Goal: Check status: Check status

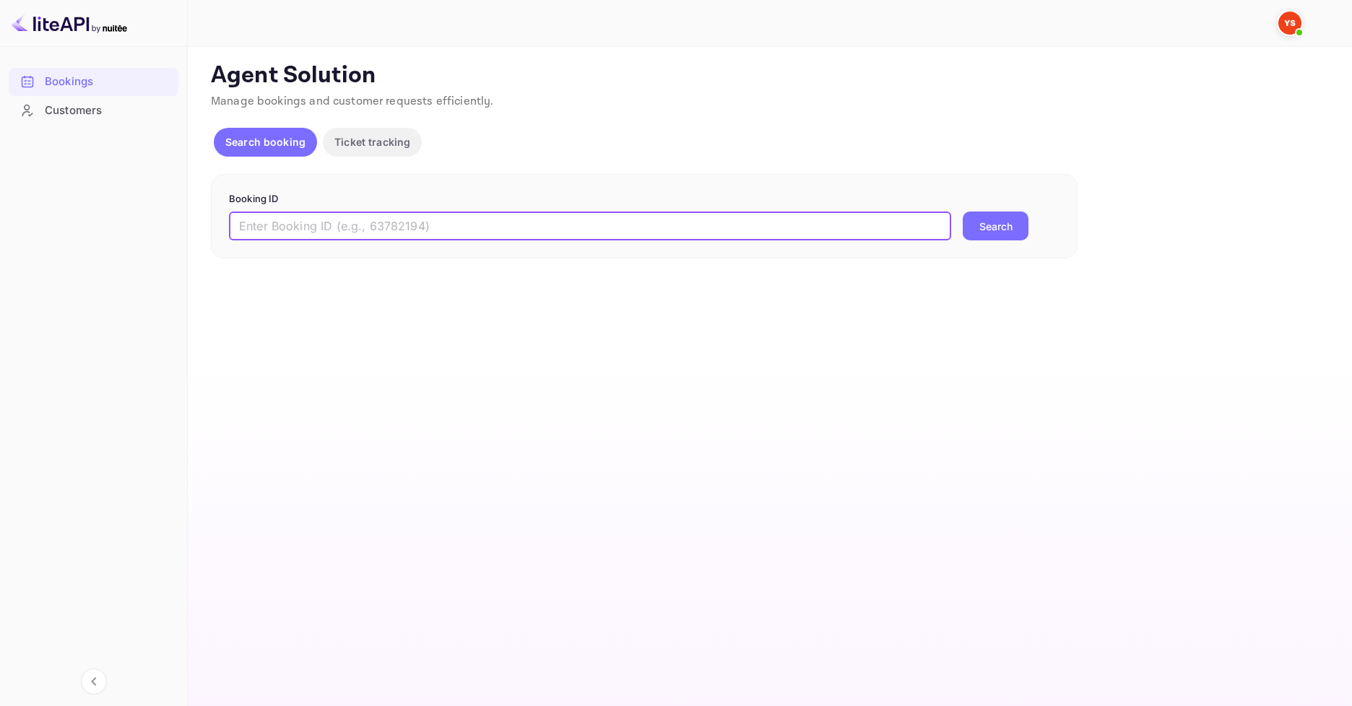
click at [405, 217] on input "text" at bounding box center [590, 226] width 722 height 29
paste input "8027379"
type input "8027379"
click at [1014, 225] on button "Search" at bounding box center [996, 226] width 66 height 29
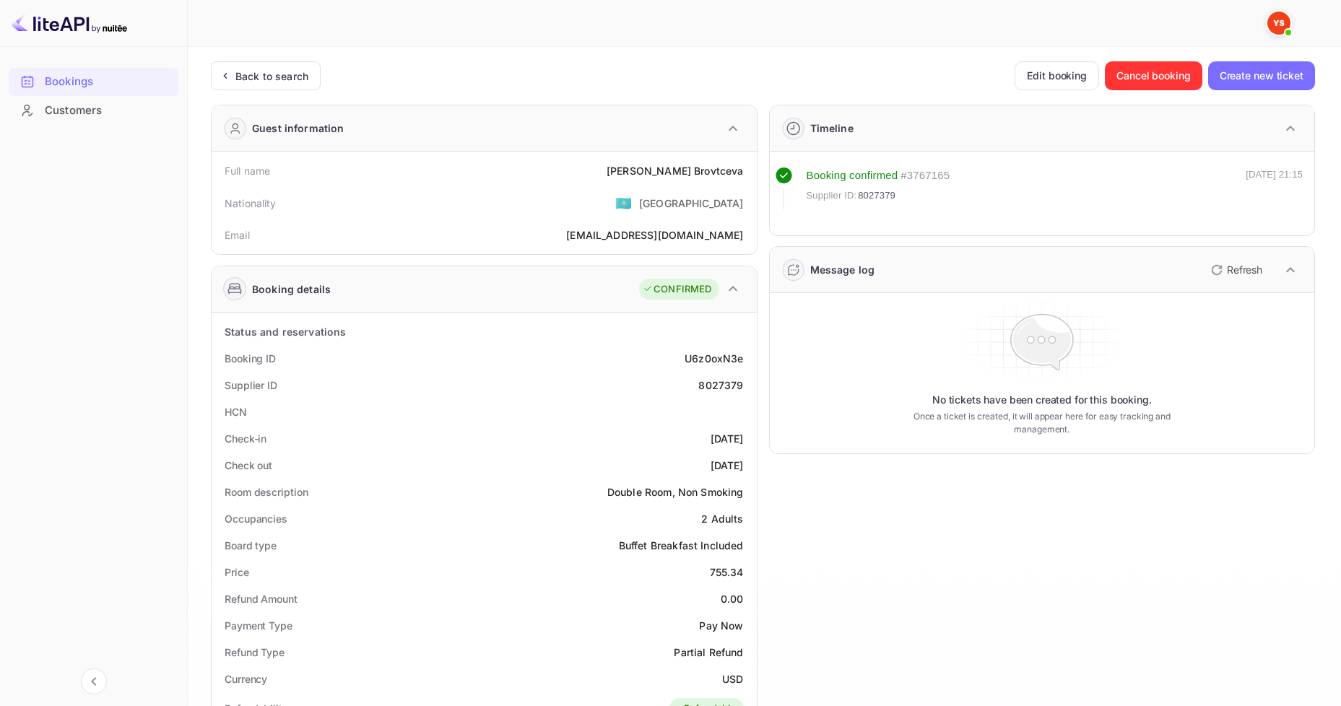
drag, startPoint x: 654, startPoint y: 170, endPoint x: 745, endPoint y: 165, distance: 91.8
click at [730, 175] on div "[PERSON_NAME]" at bounding box center [675, 170] width 137 height 15
drag, startPoint x: 669, startPoint y: 175, endPoint x: 748, endPoint y: 173, distance: 79.5
click at [748, 173] on div "Full name [PERSON_NAME]" at bounding box center [484, 170] width 534 height 27
copy div "[PERSON_NAME]"
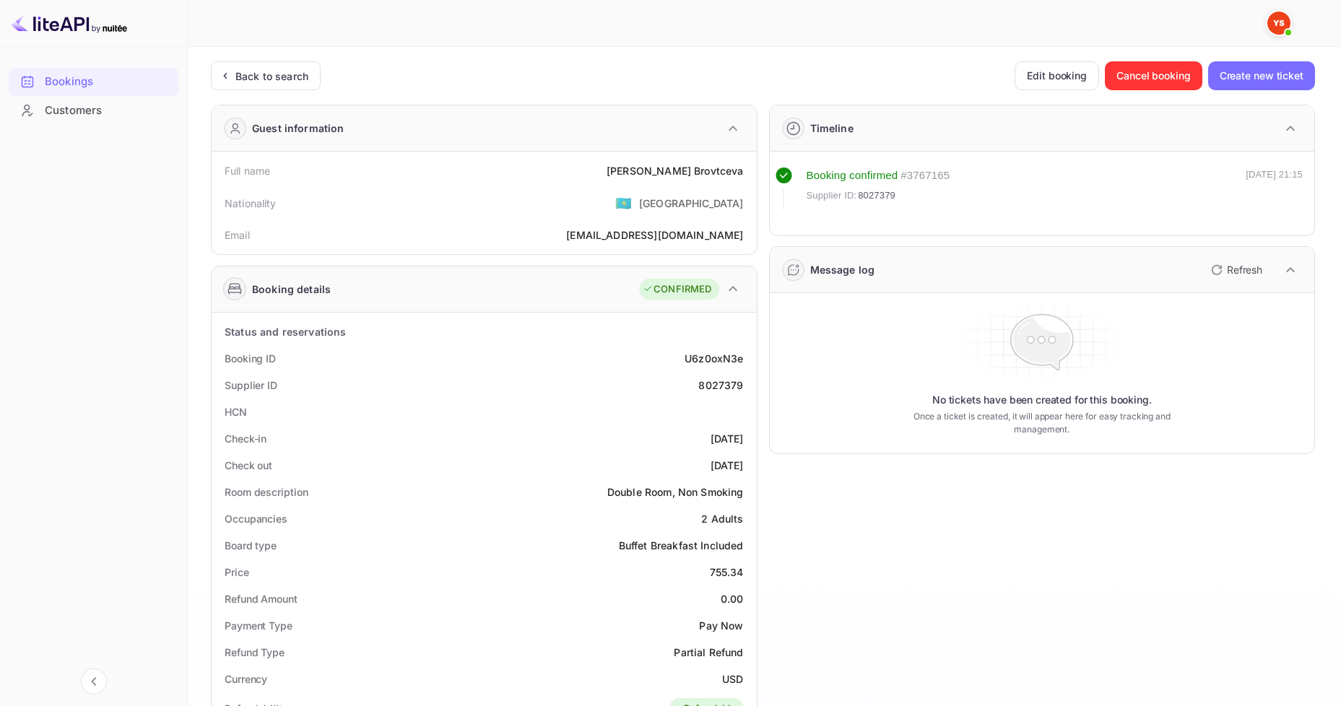
click at [892, 378] on div "No tickets have been created for this booking. Once a ticket is created, it wil…" at bounding box center [1043, 373] width 534 height 149
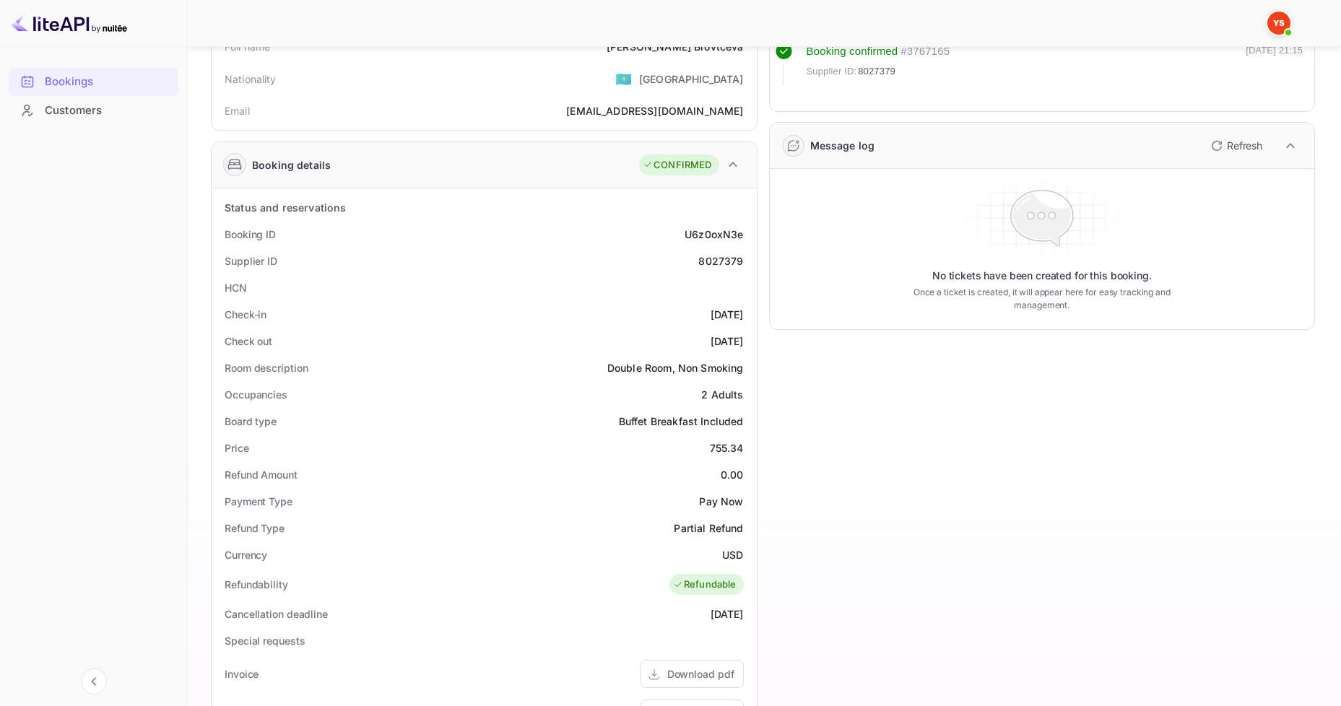
scroll to position [144, 0]
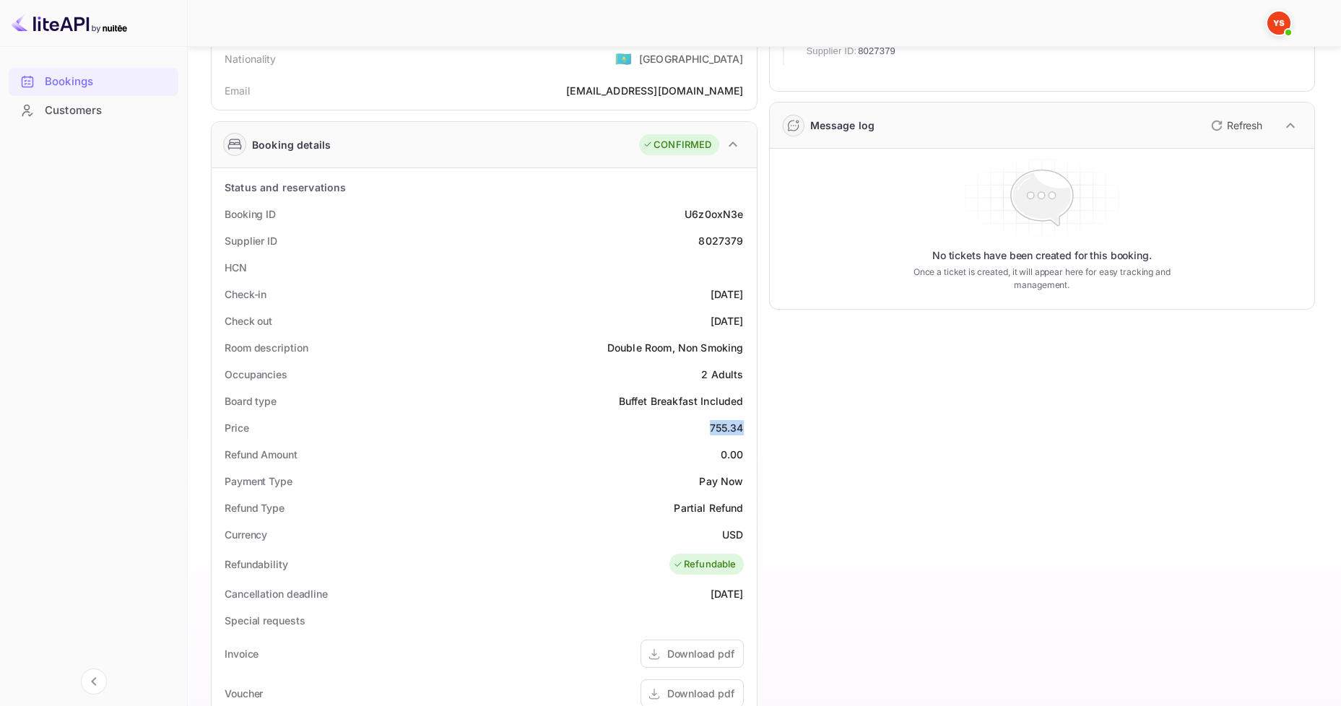
drag, startPoint x: 704, startPoint y: 435, endPoint x: 750, endPoint y: 428, distance: 46.0
click at [750, 428] on div "Price 755.34" at bounding box center [484, 428] width 534 height 27
copy div "755.34"
